Goal: Task Accomplishment & Management: Use online tool/utility

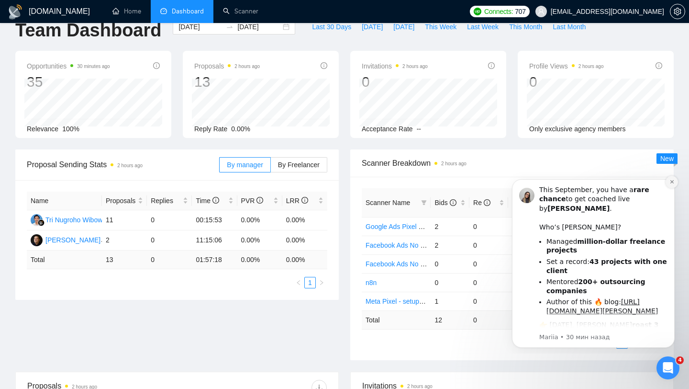
click at [672, 180] on icon "Dismiss notification" at bounding box center [672, 181] width 5 height 5
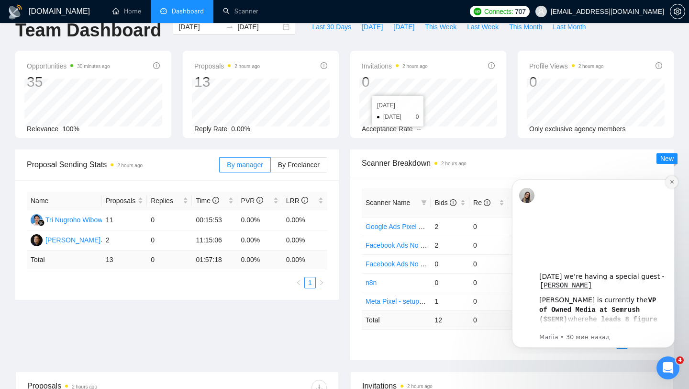
click at [674, 181] on icon "Dismiss notification" at bounding box center [672, 181] width 5 height 5
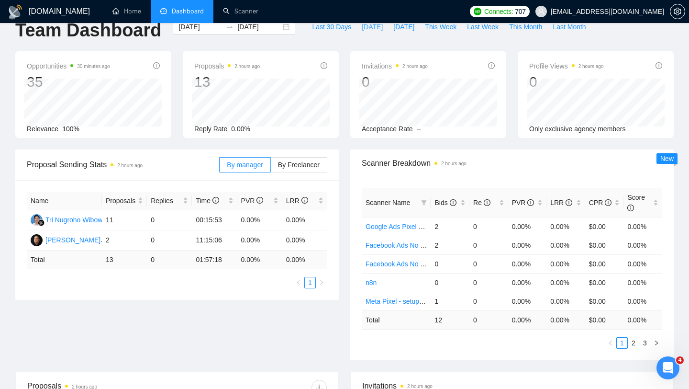
click at [362, 28] on span "[DATE]" at bounding box center [372, 27] width 21 height 11
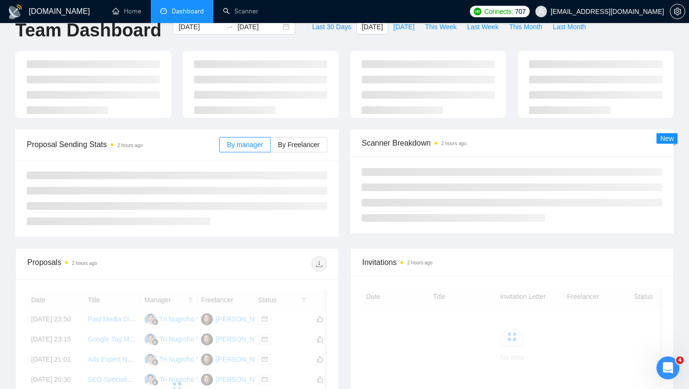
type input "[DATE]"
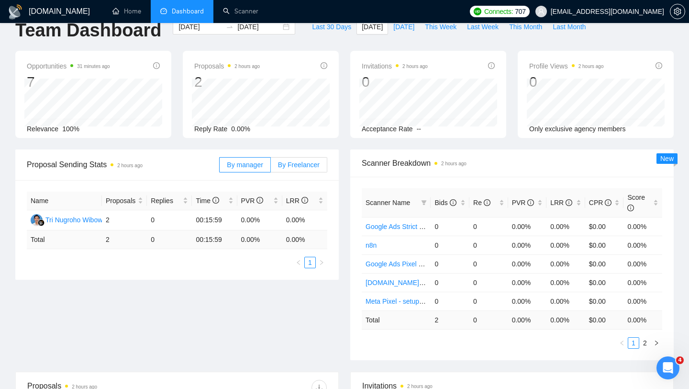
click at [303, 167] on span "By Freelancer" at bounding box center [299, 165] width 42 height 8
click at [271, 167] on input "By Freelancer" at bounding box center [271, 167] width 0 height 0
click at [403, 25] on span "[DATE]" at bounding box center [403, 27] width 21 height 11
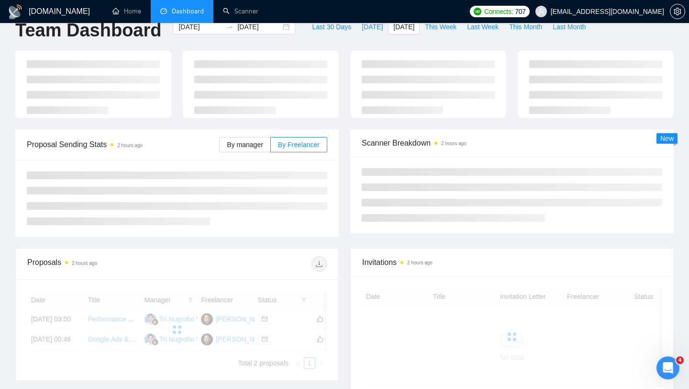
type input "[DATE]"
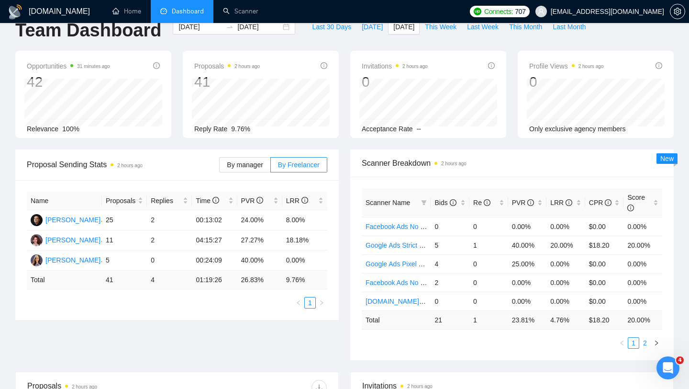
click at [644, 342] on link "2" at bounding box center [645, 342] width 11 height 11
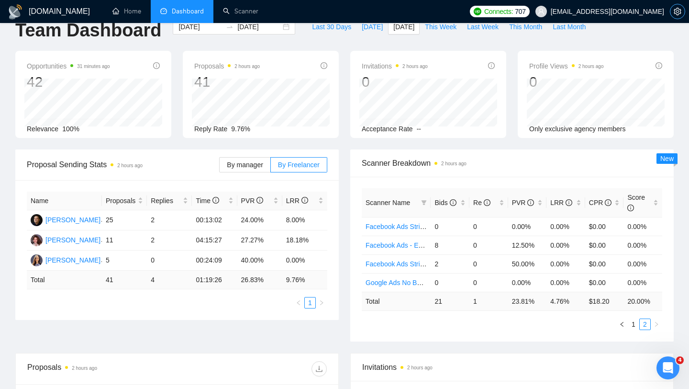
click at [677, 16] on button "button" at bounding box center [677, 11] width 15 height 15
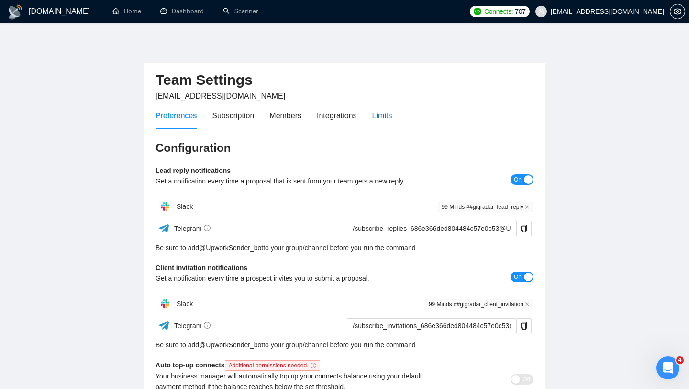
click at [392, 119] on div "Limits" at bounding box center [382, 116] width 20 height 12
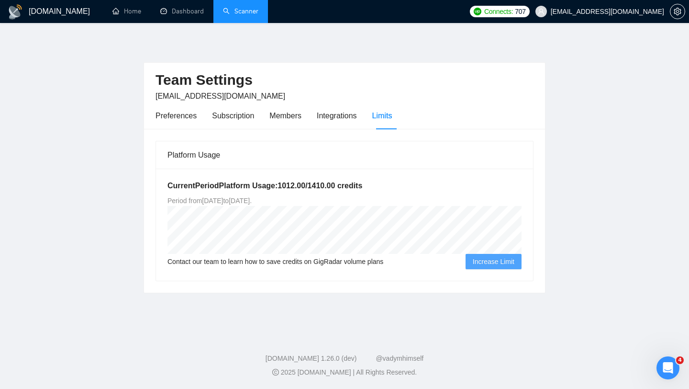
click at [244, 15] on link "Scanner" at bounding box center [240, 11] width 35 height 8
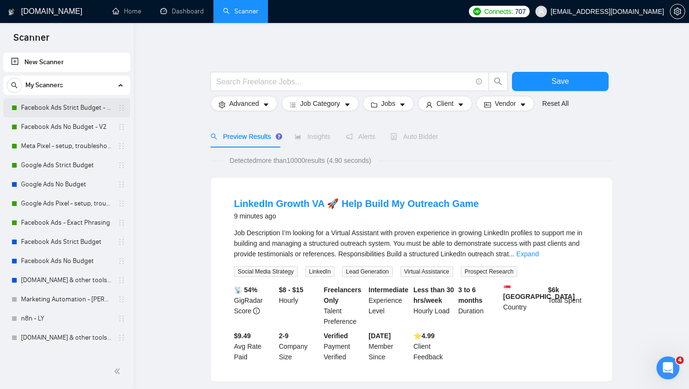
click at [52, 112] on link "Facebook Ads Strict Budget - V2" at bounding box center [66, 107] width 91 height 19
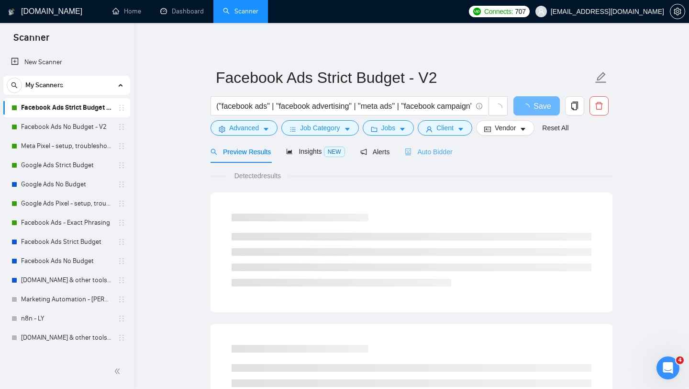
click at [439, 157] on div "Auto Bidder" at bounding box center [428, 151] width 47 height 22
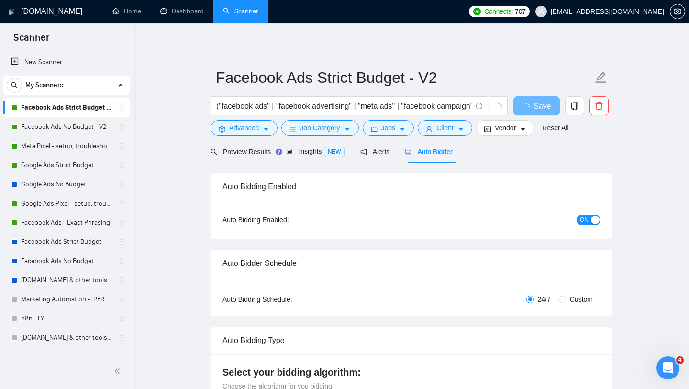
radio input "false"
radio input "true"
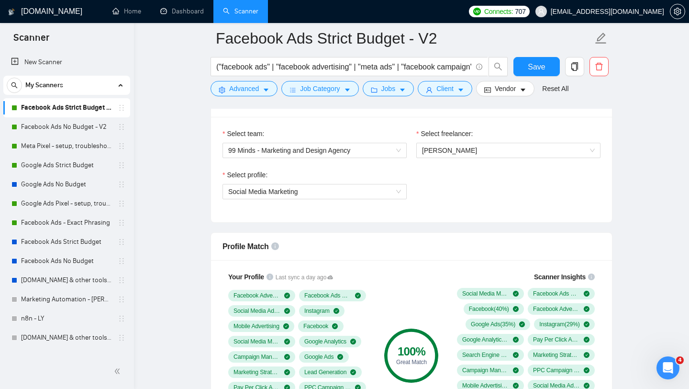
scroll to position [670, 0]
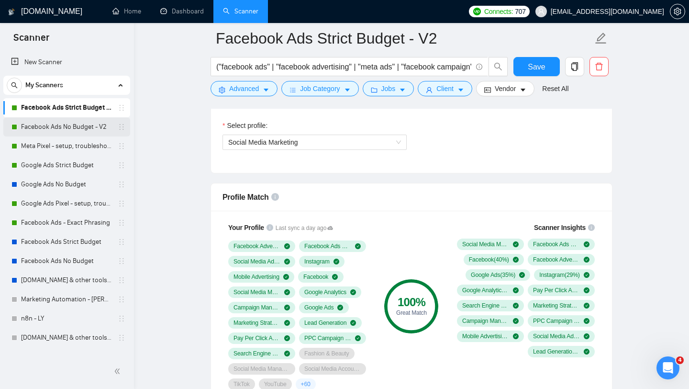
click at [72, 131] on link "Facebook Ads No Budget - V2" at bounding box center [66, 126] width 91 height 19
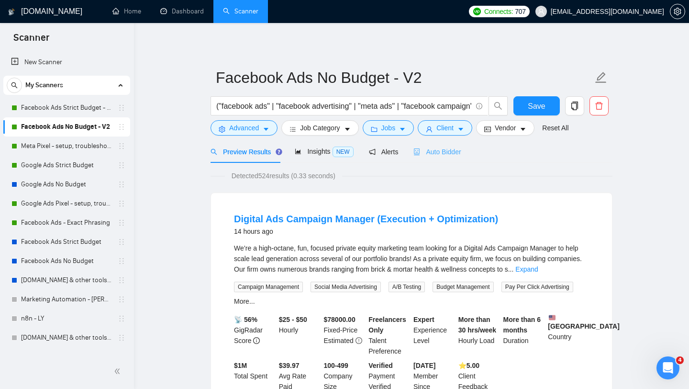
click at [446, 157] on div "Auto Bidder" at bounding box center [436, 151] width 47 height 22
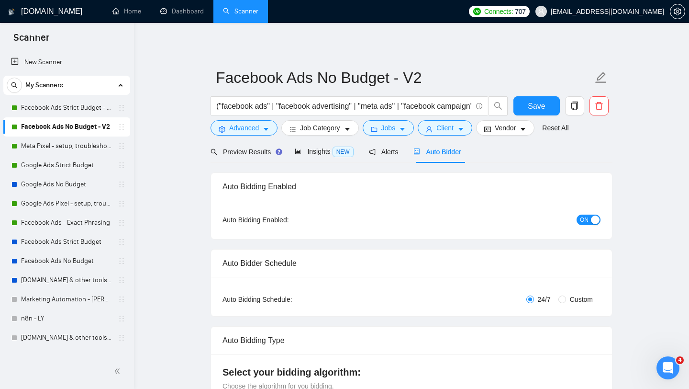
radio input "false"
radio input "true"
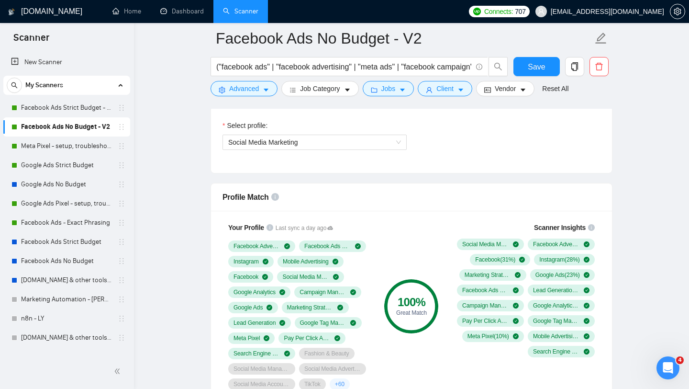
scroll to position [689, 0]
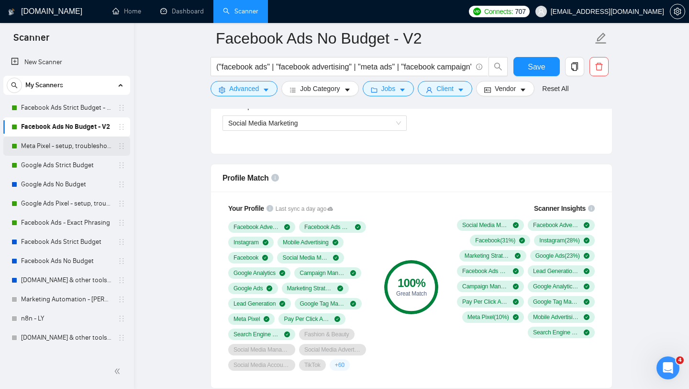
click at [70, 143] on link "Meta Pixel - setup, troubleshooting, tracking" at bounding box center [66, 145] width 91 height 19
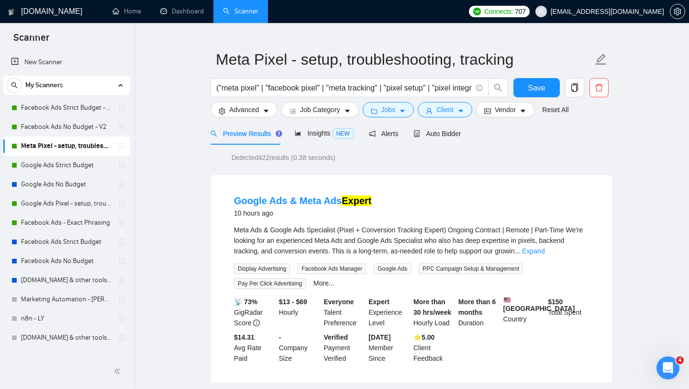
scroll to position [19, 0]
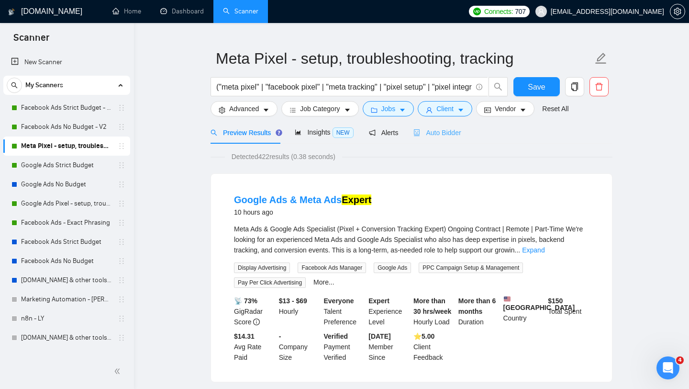
click at [441, 138] on div "Auto Bidder" at bounding box center [436, 132] width 47 height 22
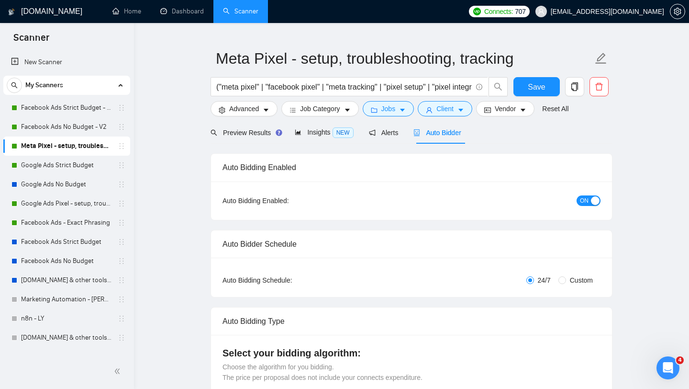
radio input "false"
radio input "true"
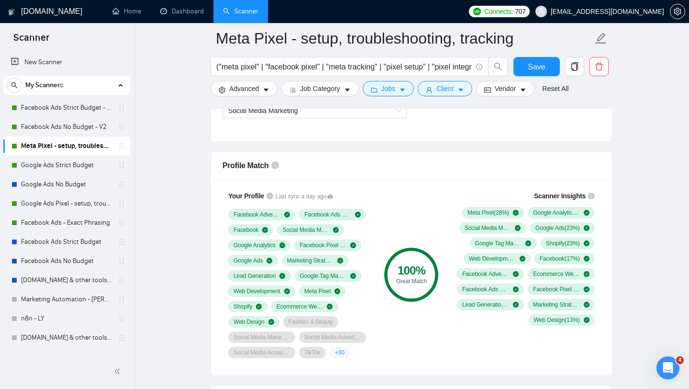
scroll to position [708, 0]
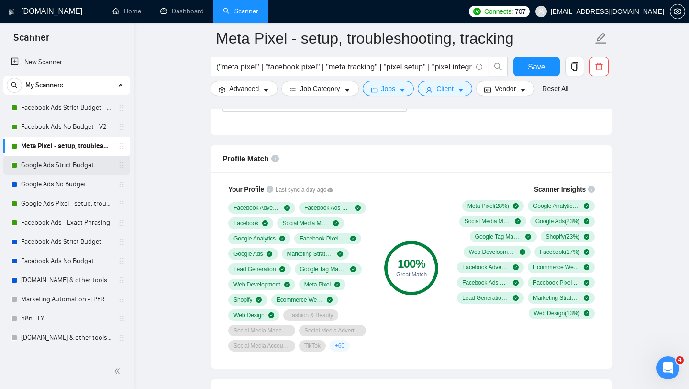
click at [59, 165] on link "Google Ads Strict Budget" at bounding box center [66, 165] width 91 height 19
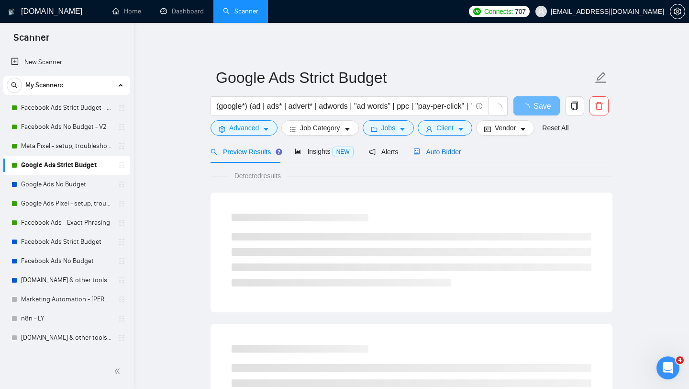
click at [458, 151] on span "Auto Bidder" at bounding box center [436, 152] width 47 height 8
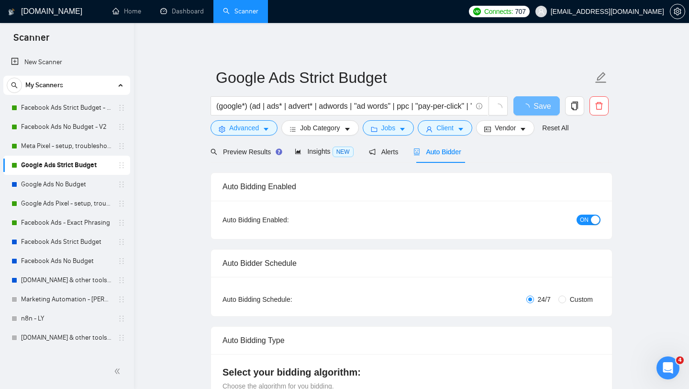
radio input "false"
radio input "true"
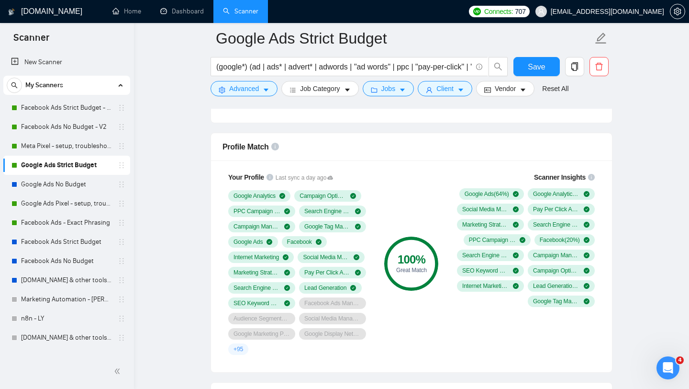
scroll to position [727, 0]
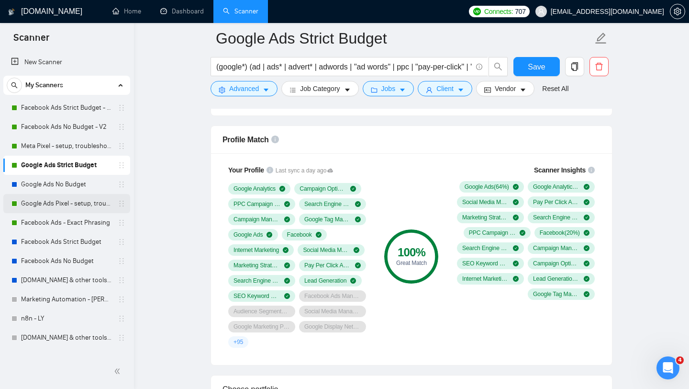
click at [66, 201] on link "Google Ads Pixel - setup, troubleshooting, tracking" at bounding box center [66, 203] width 91 height 19
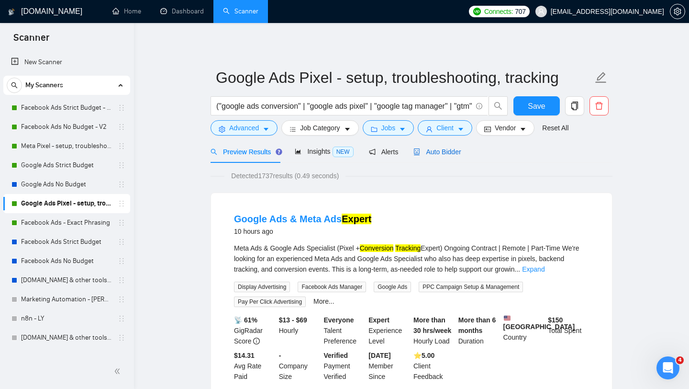
click at [437, 153] on span "Auto Bidder" at bounding box center [436, 152] width 47 height 8
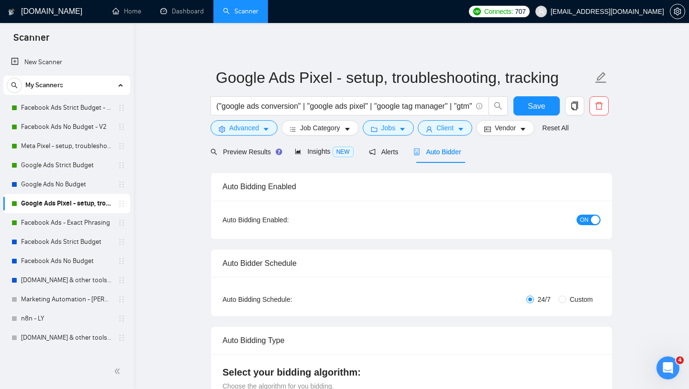
radio input "false"
radio input "true"
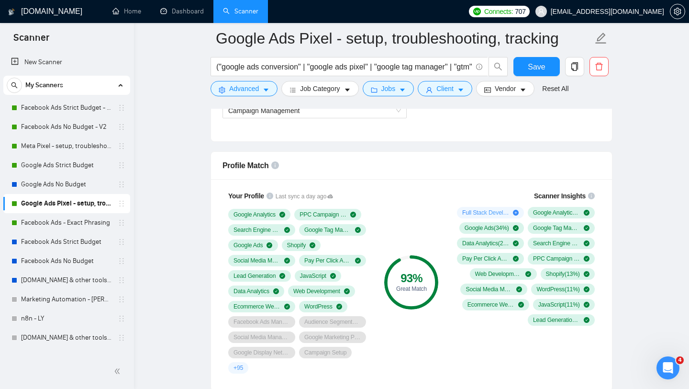
scroll to position [708, 0]
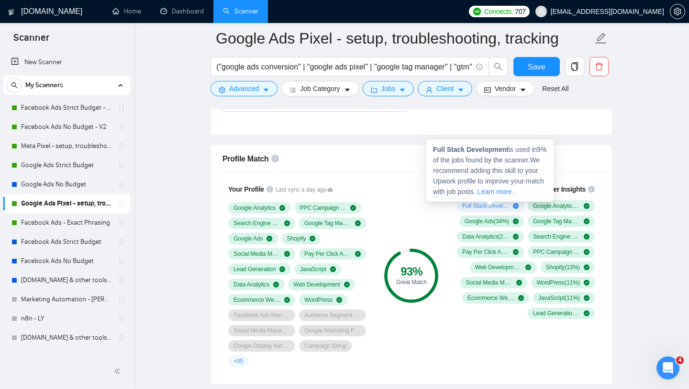
click at [466, 150] on strong "Full Stack Development" at bounding box center [471, 149] width 76 height 8
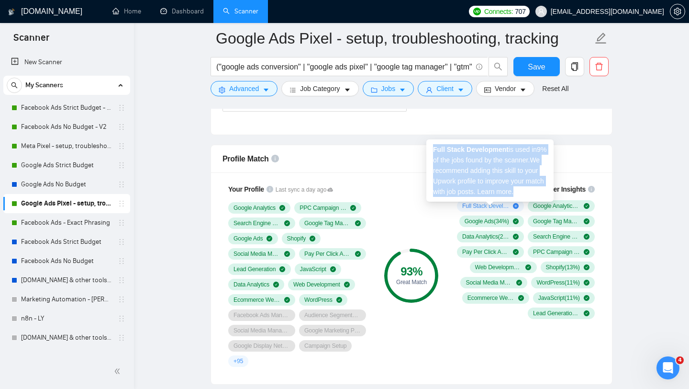
click at [466, 150] on strong "Full Stack Development" at bounding box center [471, 149] width 76 height 8
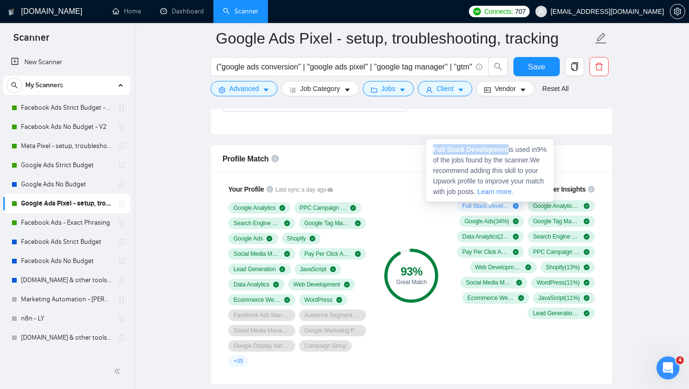
drag, startPoint x: 434, startPoint y: 150, endPoint x: 510, endPoint y: 151, distance: 76.6
click at [509, 151] on strong "Full Stack Development" at bounding box center [471, 149] width 76 height 8
copy strong "Full Stack Development"
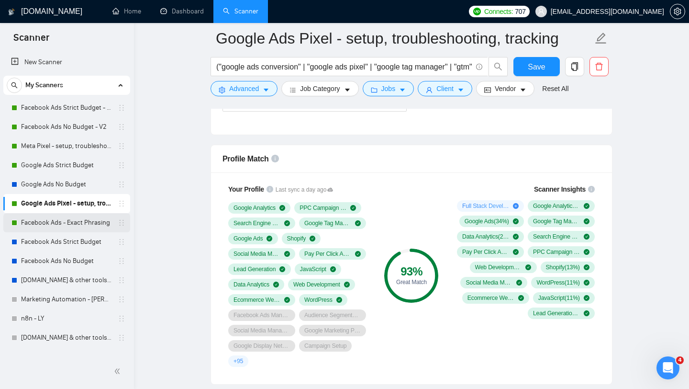
click at [82, 221] on link "Facebook Ads - Exact Phrasing" at bounding box center [66, 222] width 91 height 19
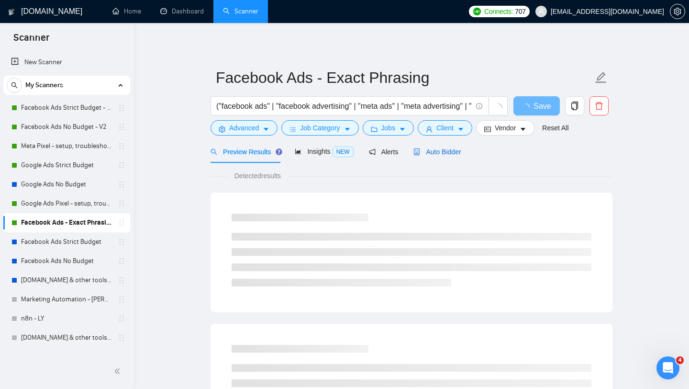
click at [449, 151] on span "Auto Bidder" at bounding box center [436, 152] width 47 height 8
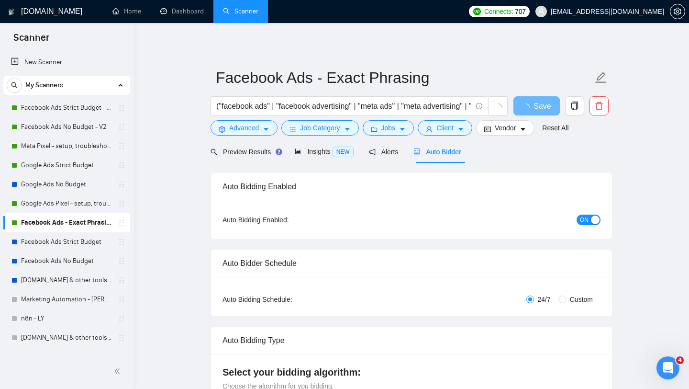
radio input "false"
radio input "true"
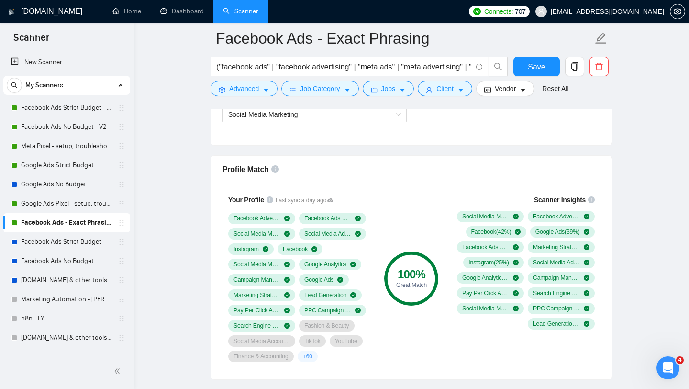
scroll to position [708, 0]
